Goal: Complete application form

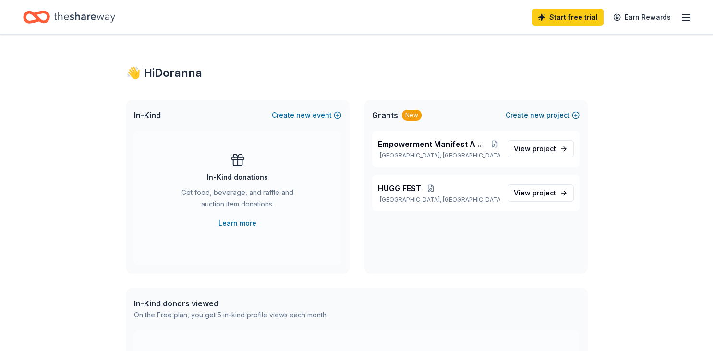
click at [536, 115] on span "new" at bounding box center [537, 115] width 14 height 12
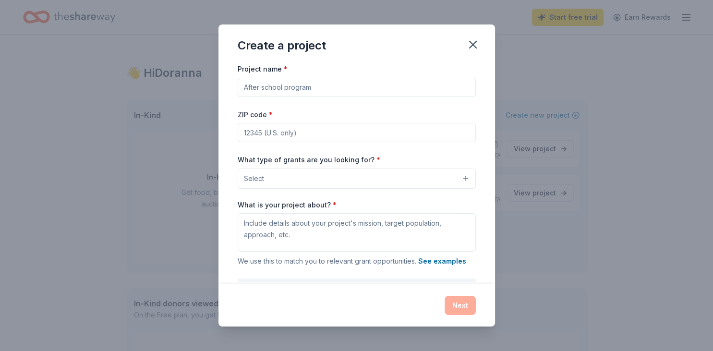
click at [288, 87] on input "Project name *" at bounding box center [357, 87] width 238 height 19
type input "MAD"
click at [293, 131] on input "ZIP code *" at bounding box center [357, 132] width 238 height 19
type input "31523"
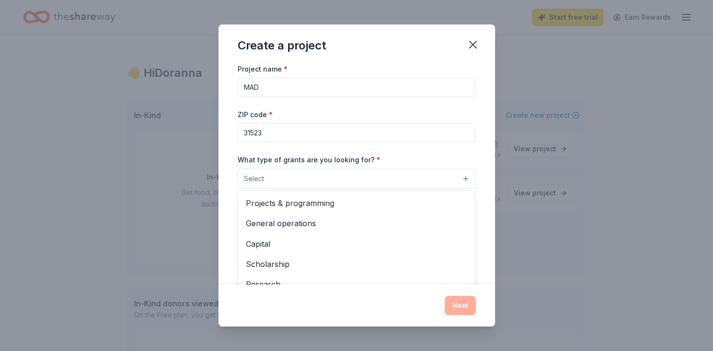
click at [465, 174] on button "Select" at bounding box center [357, 178] width 238 height 20
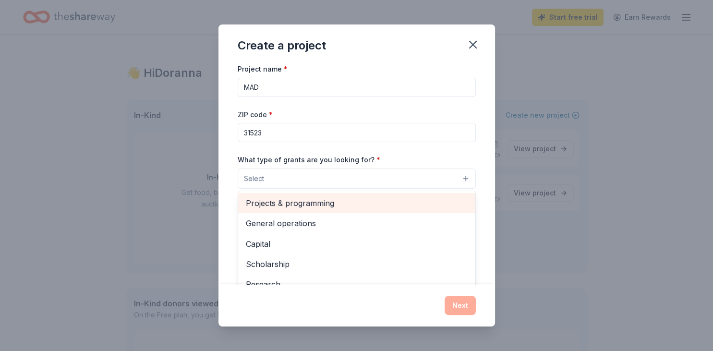
click at [439, 198] on span "Projects & programming" at bounding box center [357, 203] width 222 height 12
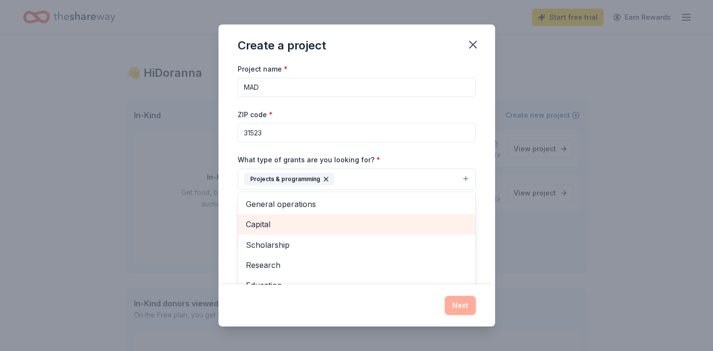
click at [394, 229] on div "Capital" at bounding box center [356, 224] width 237 height 20
click at [385, 226] on span "Scholarship" at bounding box center [357, 224] width 222 height 12
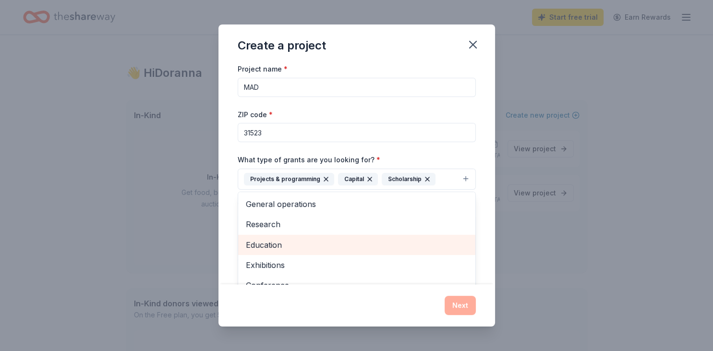
click at [388, 245] on span "Education" at bounding box center [357, 244] width 222 height 12
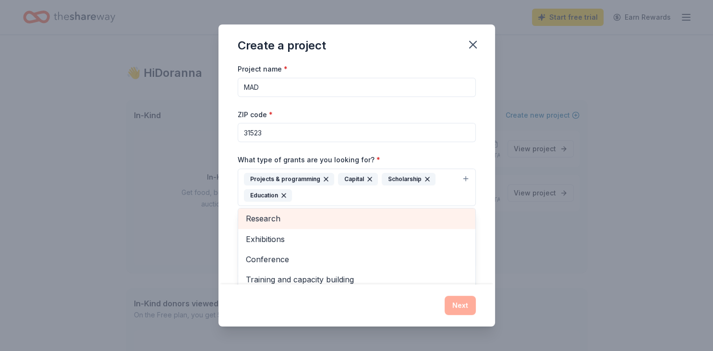
scroll to position [32, 0]
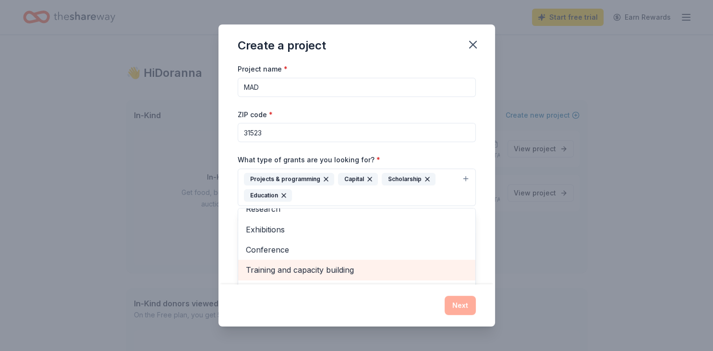
click at [388, 267] on span "Training and capacity building" at bounding box center [357, 269] width 222 height 12
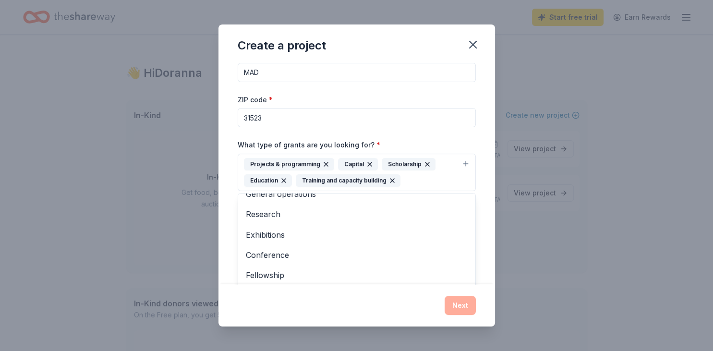
click at [488, 215] on div "Project name * MAD ZIP code * 31523 What type of grants are you looking for? * …" at bounding box center [356, 173] width 276 height 221
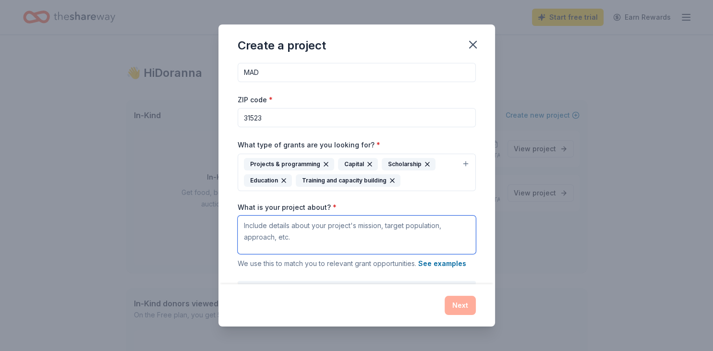
click at [322, 227] on textarea "What is your project about? *" at bounding box center [357, 234] width 238 height 38
paste textarea "The mission of the MAD foundation is to connect people from different backgroun…"
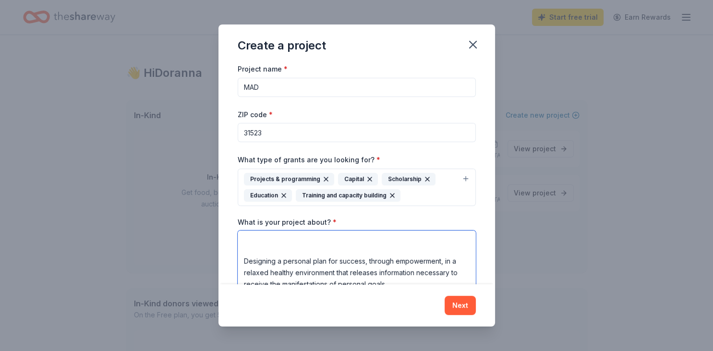
scroll to position [0, 0]
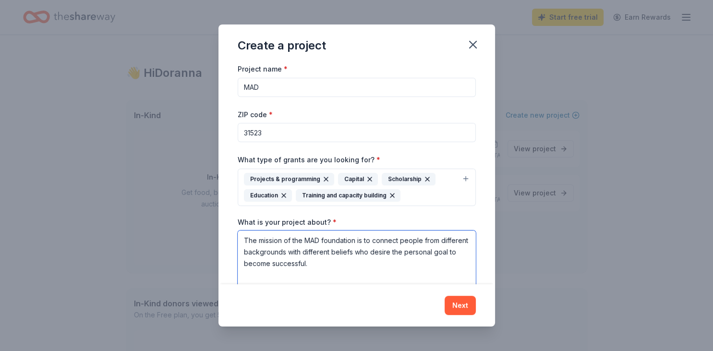
click at [268, 277] on textarea "The mission of the MAD foundation is to connect people from different backgroun…" at bounding box center [357, 273] width 238 height 86
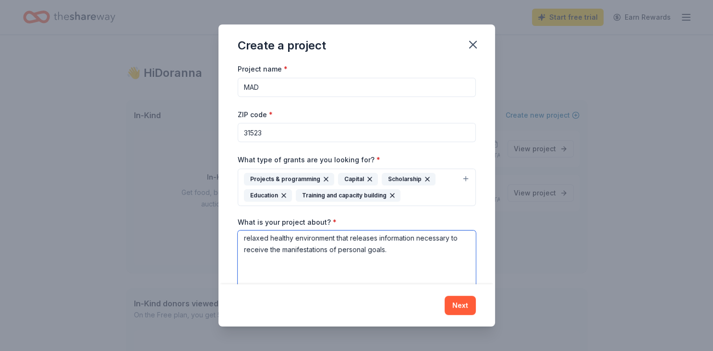
click at [252, 261] on textarea "The mission of the MAD foundation is to connect people from different backgroun…" at bounding box center [357, 273] width 238 height 86
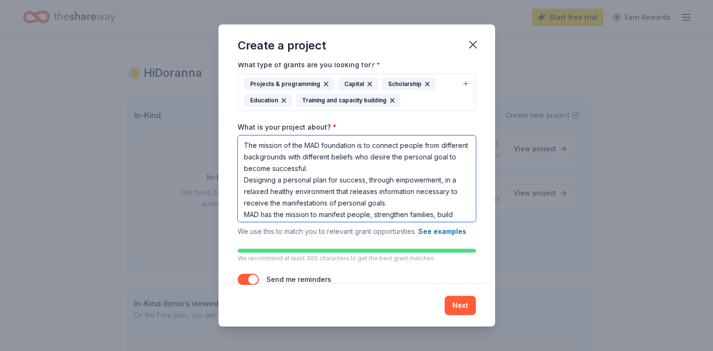
scroll to position [122, 0]
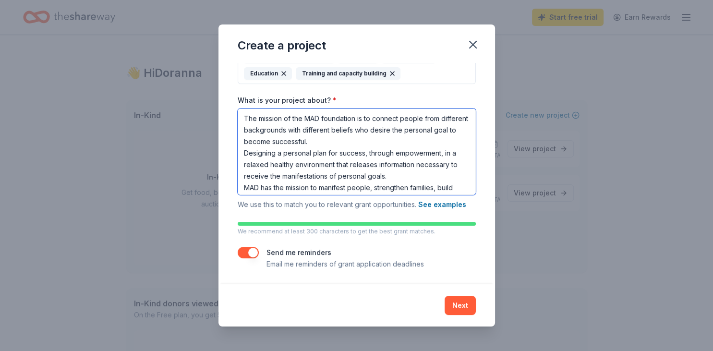
click at [463, 186] on textarea "The mission of the MAD foundation is to connect people from different backgroun…" at bounding box center [357, 151] width 238 height 86
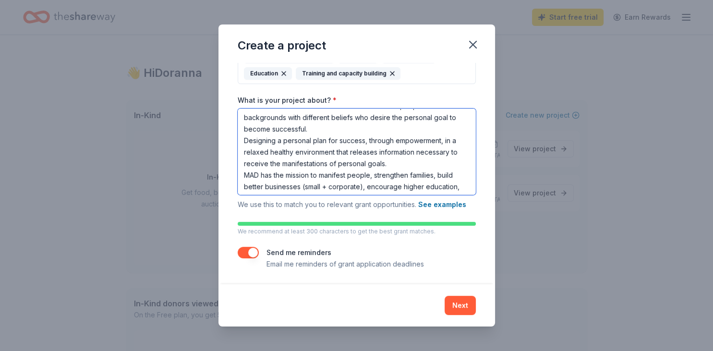
scroll to position [26, 0]
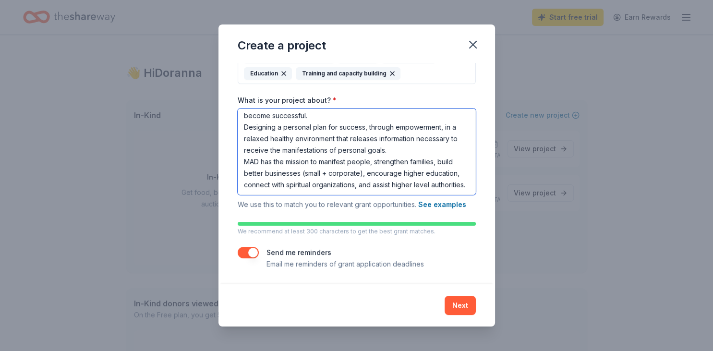
click at [469, 183] on textarea "The mission of the MAD foundation is to connect people from different backgroun…" at bounding box center [357, 151] width 238 height 86
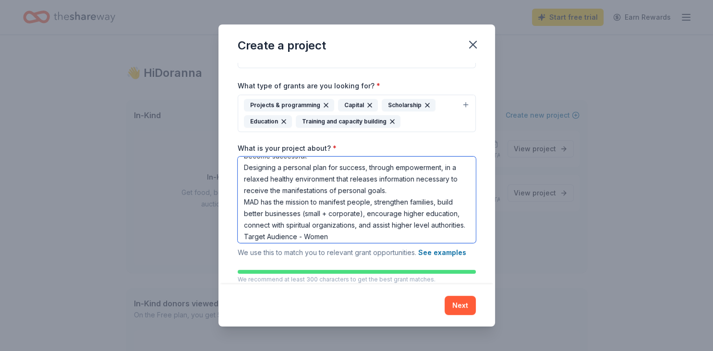
type textarea "The mission of the MAD foundation is to connect people from different backgroun…"
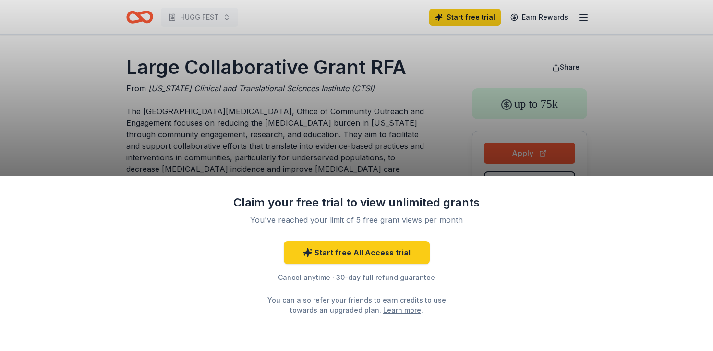
scroll to position [99, 0]
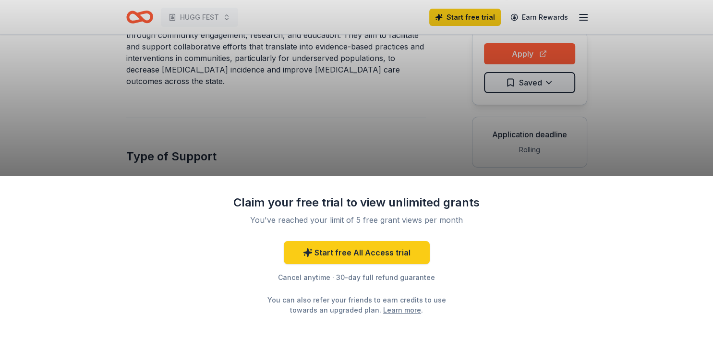
click at [405, 151] on div "Claim your free trial to view unlimited grants You've reached your limit of 5 f…" at bounding box center [356, 175] width 713 height 351
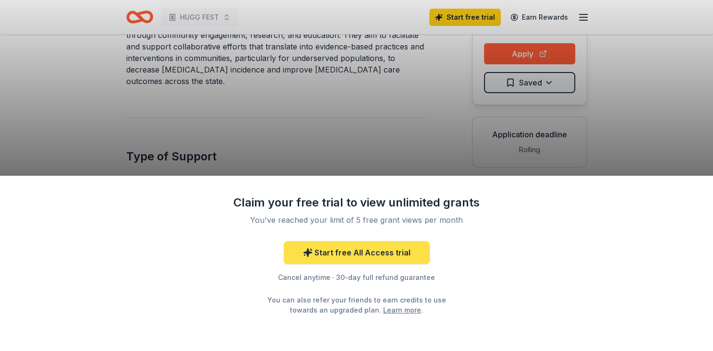
click at [403, 249] on link "Start free All Access trial" at bounding box center [357, 252] width 146 height 23
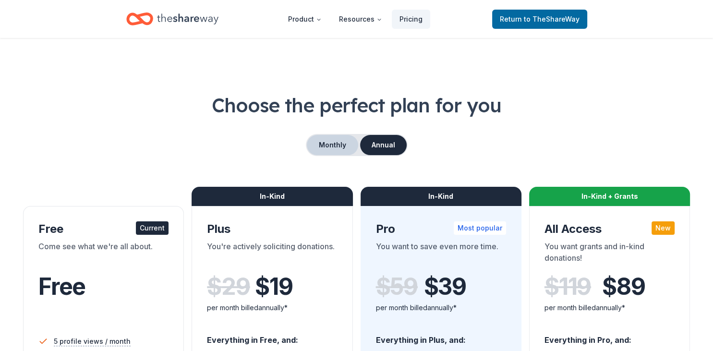
click at [345, 148] on button "Monthly" at bounding box center [332, 145] width 51 height 20
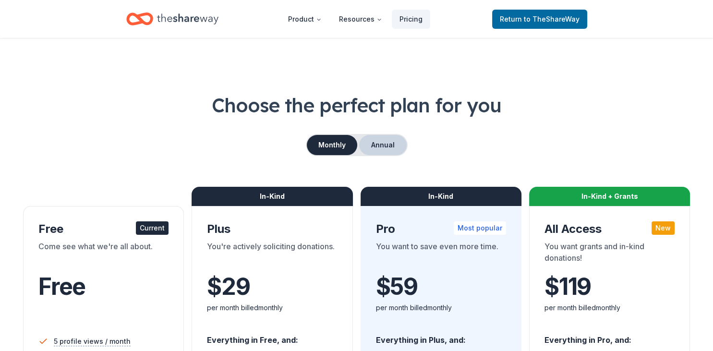
click at [380, 139] on button "Annual" at bounding box center [383, 145] width 48 height 20
